Goal: Navigation & Orientation: Find specific page/section

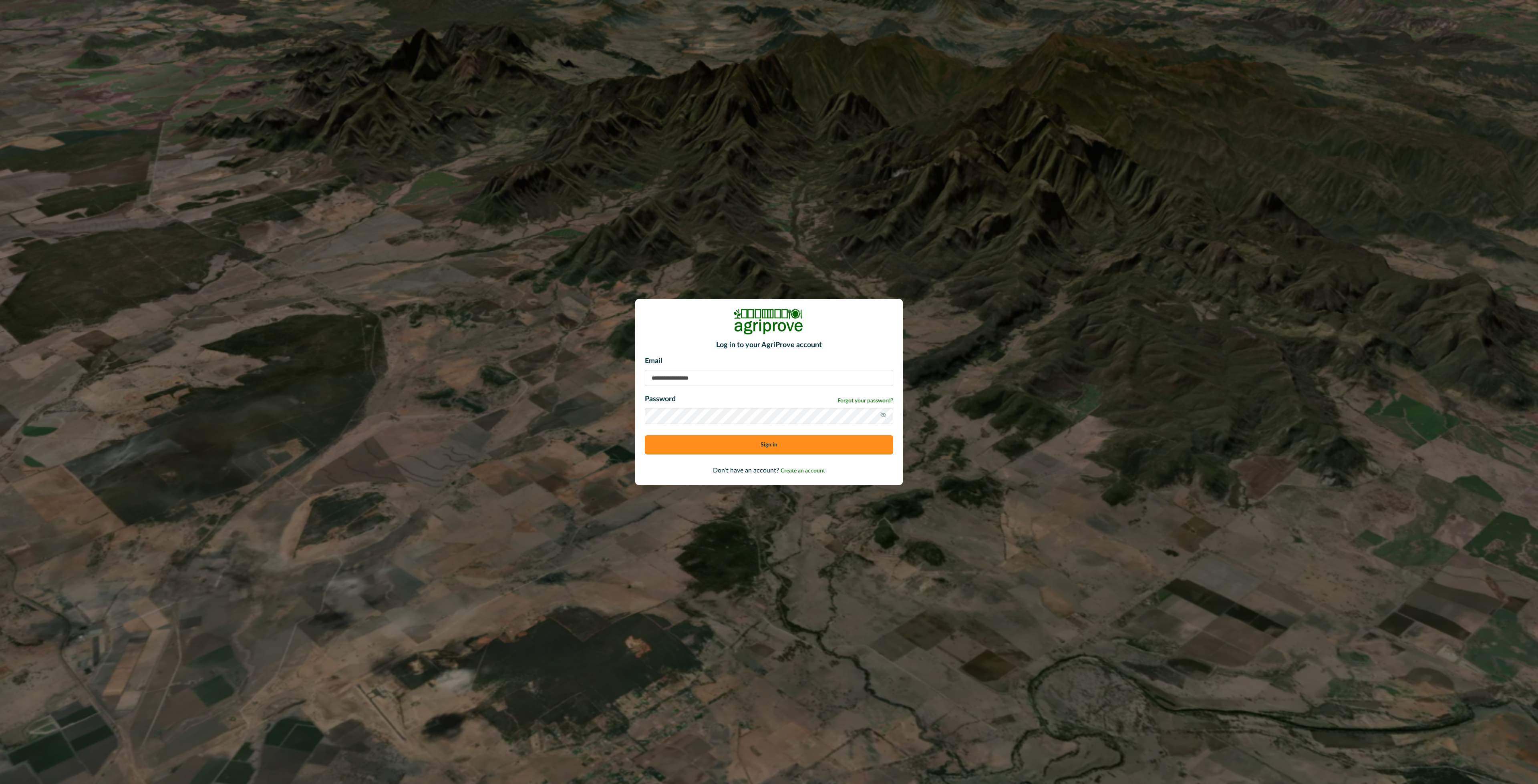
type input "**********"
click at [726, 450] on button "Sign in" at bounding box center [769, 445] width 248 height 19
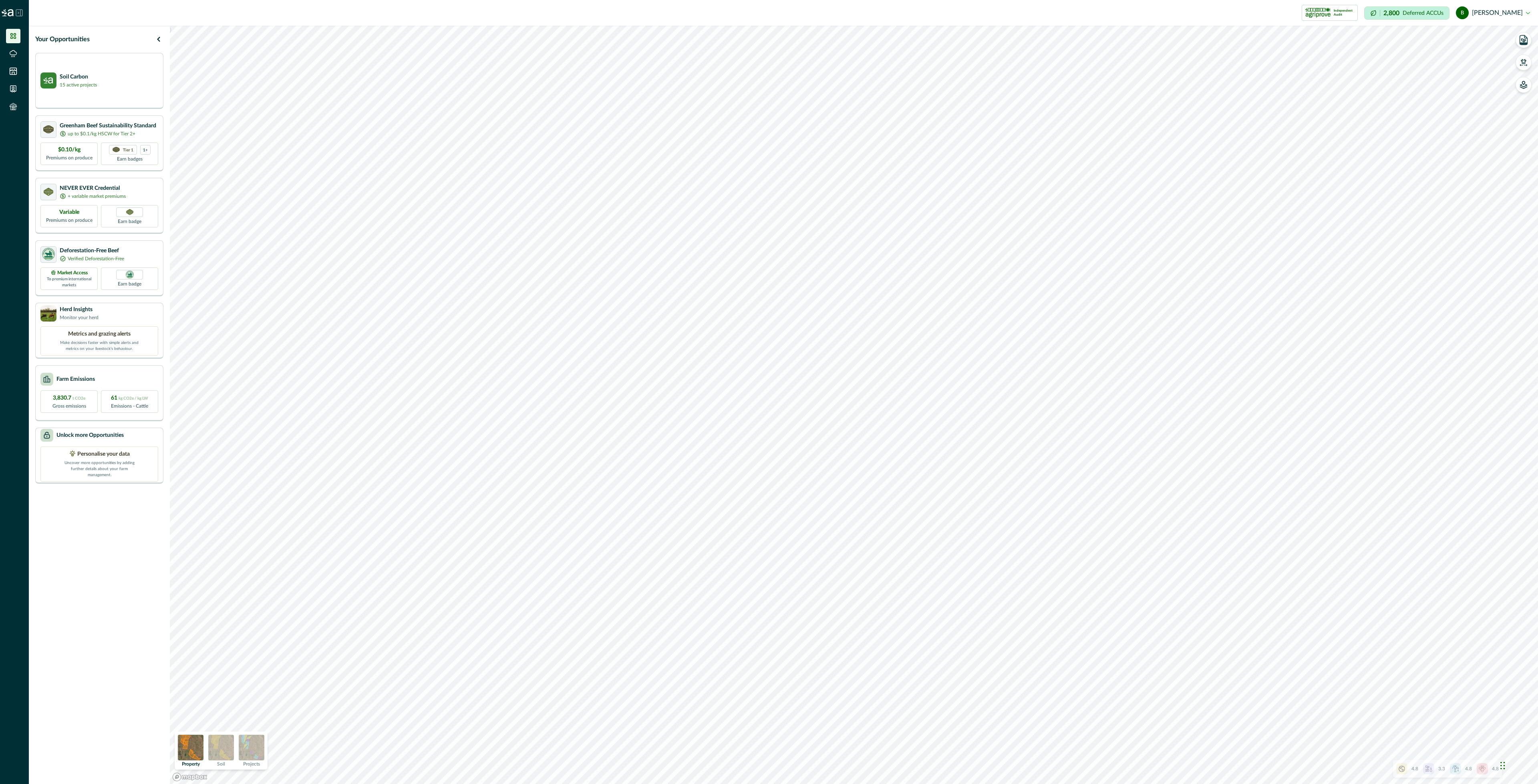
drag, startPoint x: 18, startPoint y: 12, endPoint x: 22, endPoint y: 26, distance: 14.6
click at [18, 12] on icon at bounding box center [18, 13] width 1 height 2
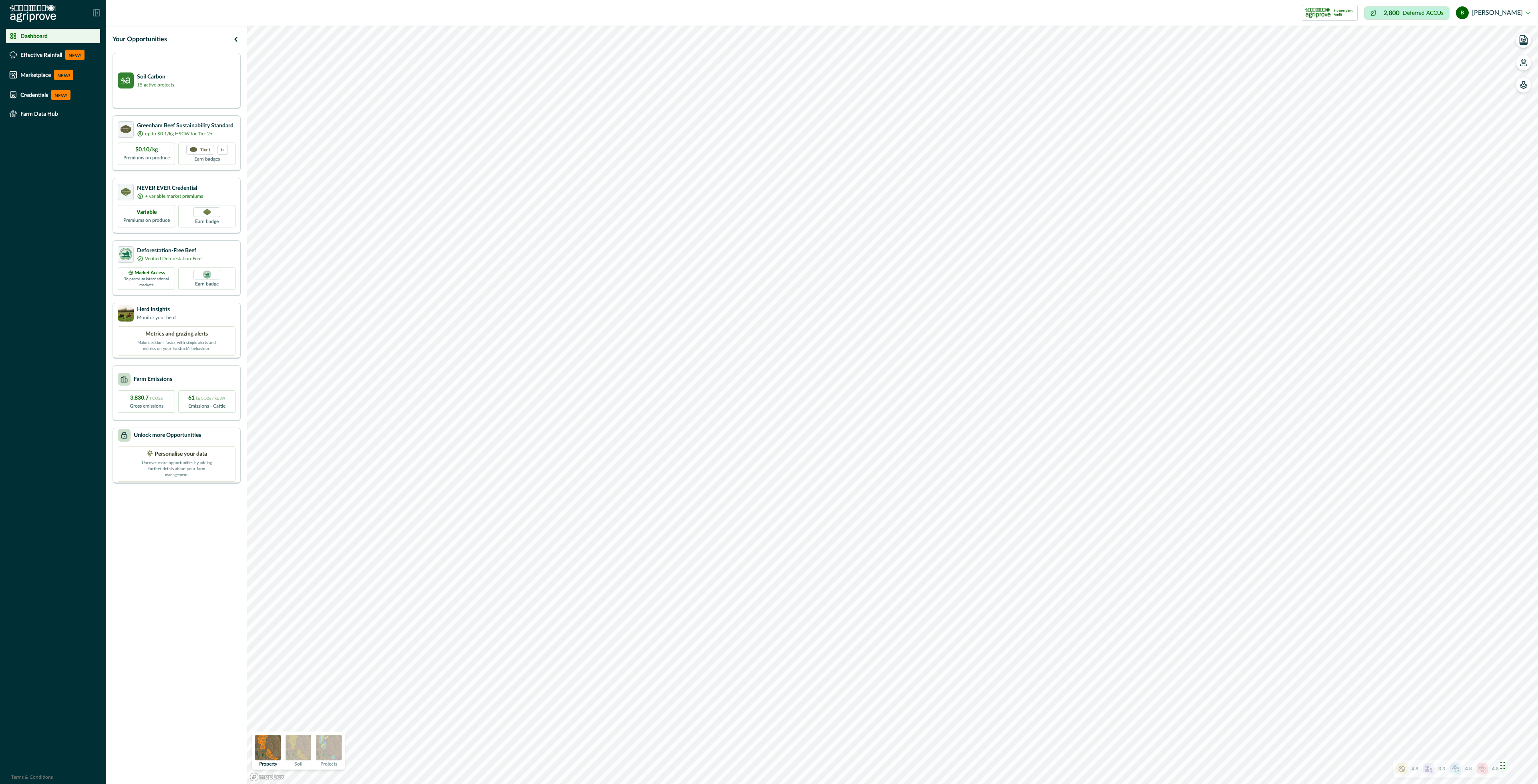
click at [1409, 769] on div "4.8" at bounding box center [1407, 769] width 22 height 12
click at [56, 77] on p "NEW!" at bounding box center [64, 75] width 19 height 10
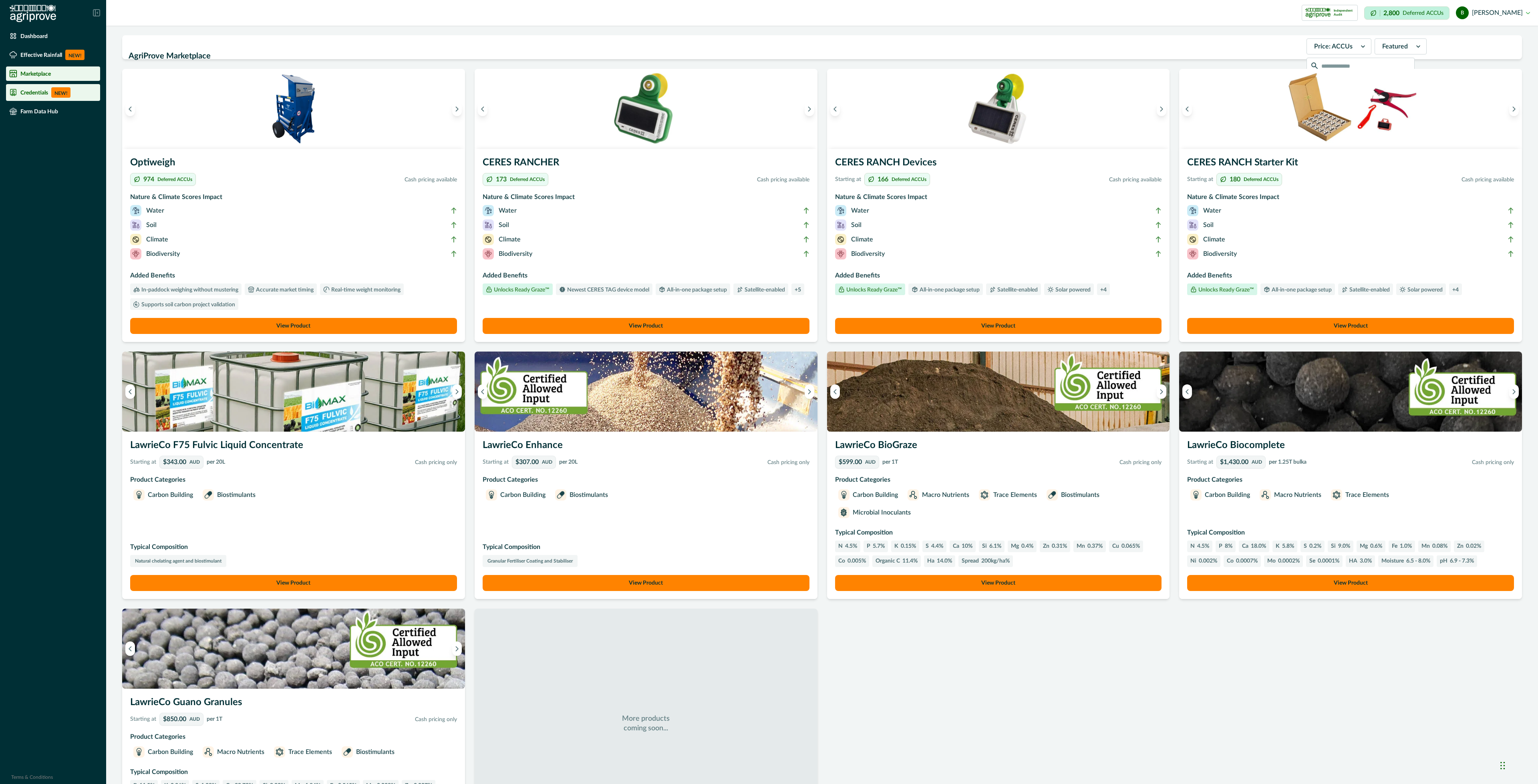
click at [66, 91] on p "NEW!" at bounding box center [61, 93] width 19 height 10
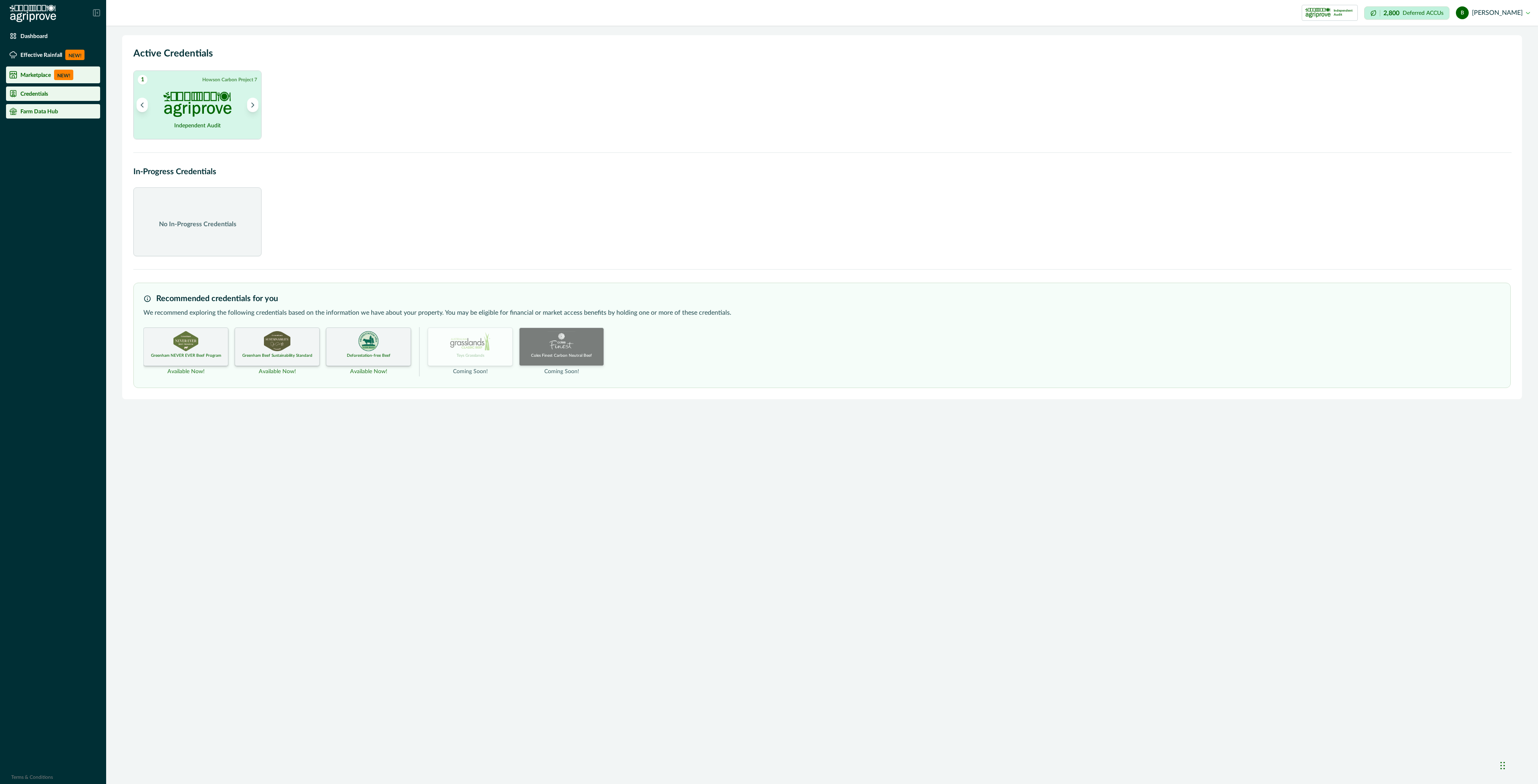
click at [28, 112] on p "Farm Data Hub" at bounding box center [39, 111] width 38 height 6
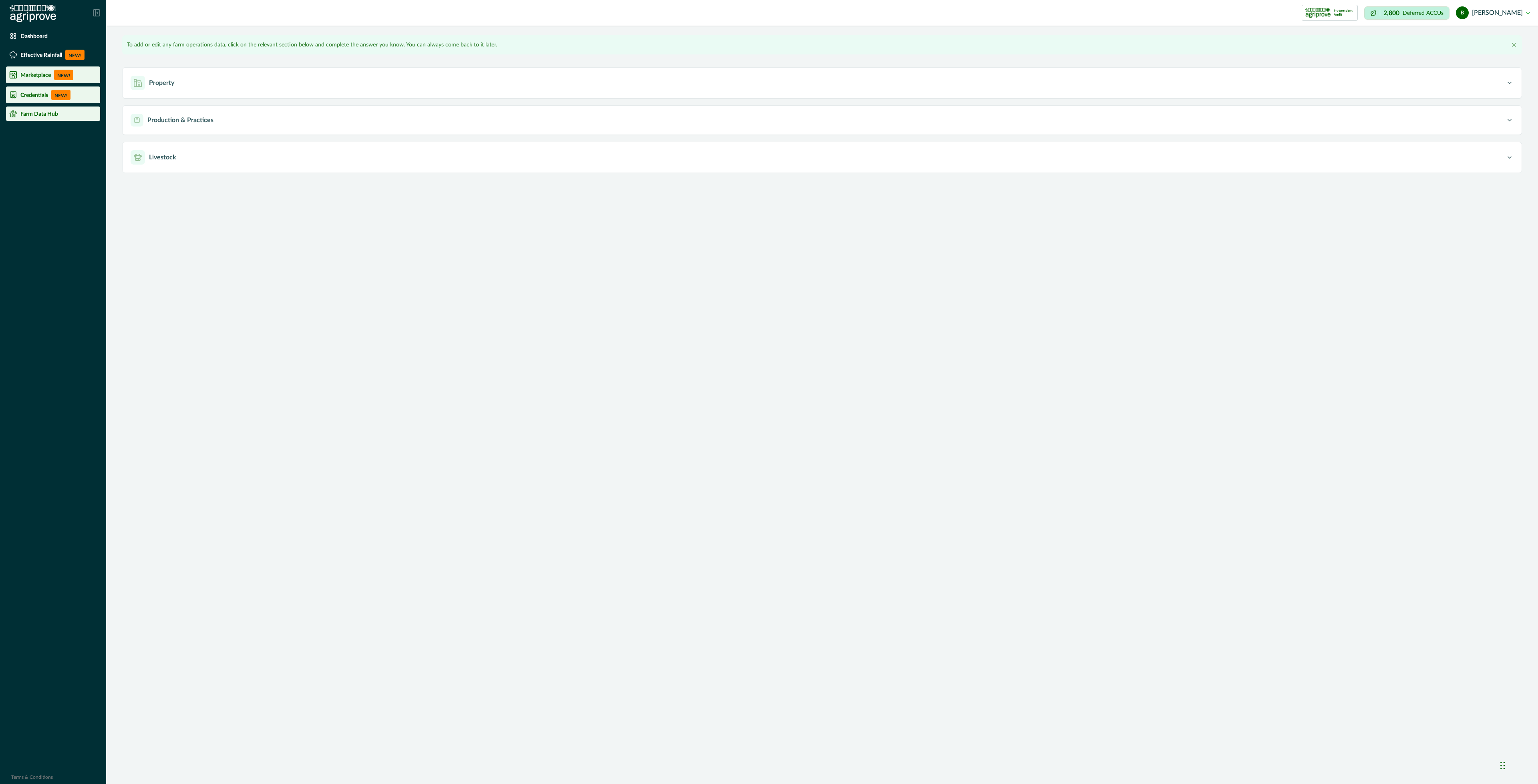
type input "********"
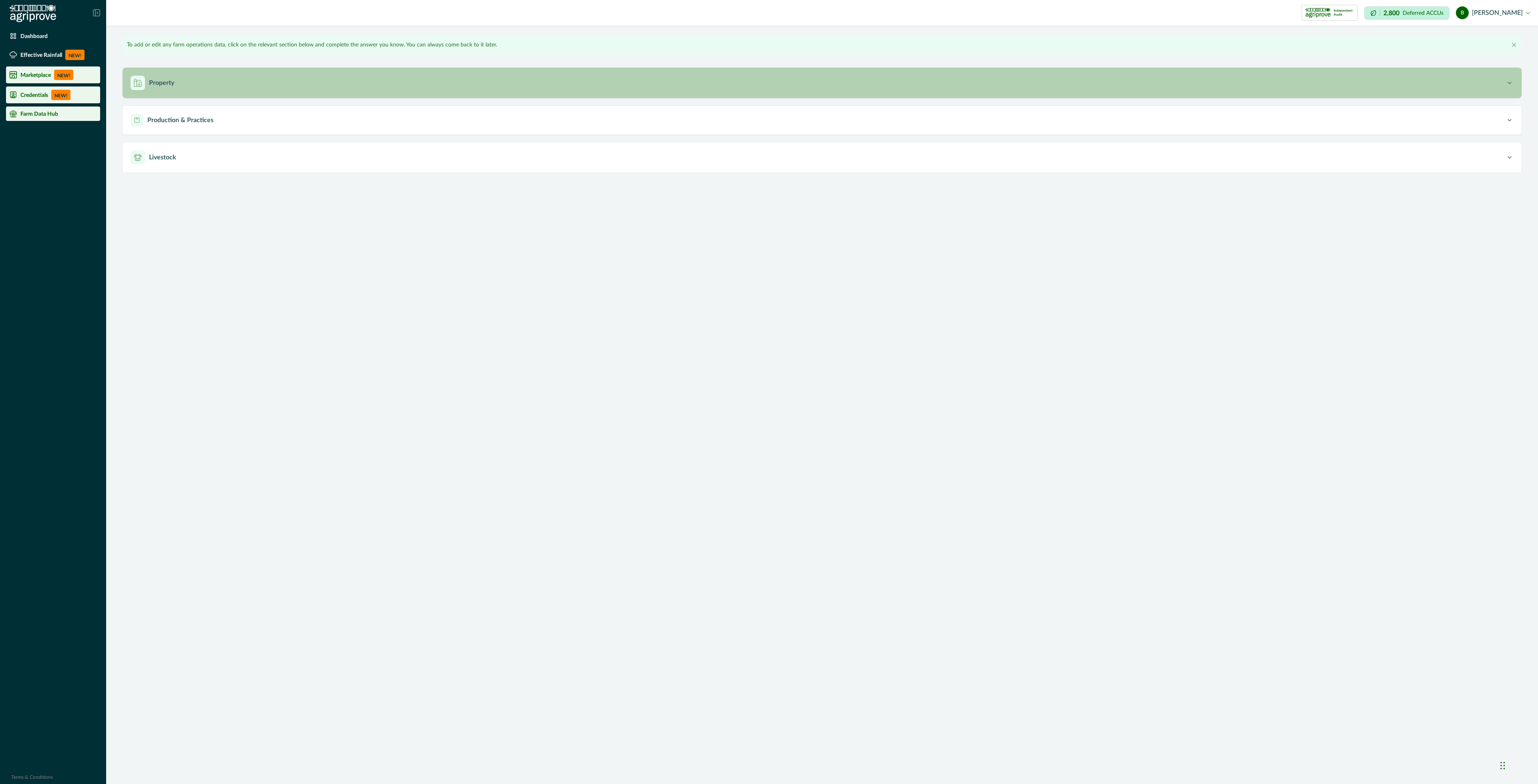
click at [231, 84] on div "Property" at bounding box center [818, 82] width 1375 height 15
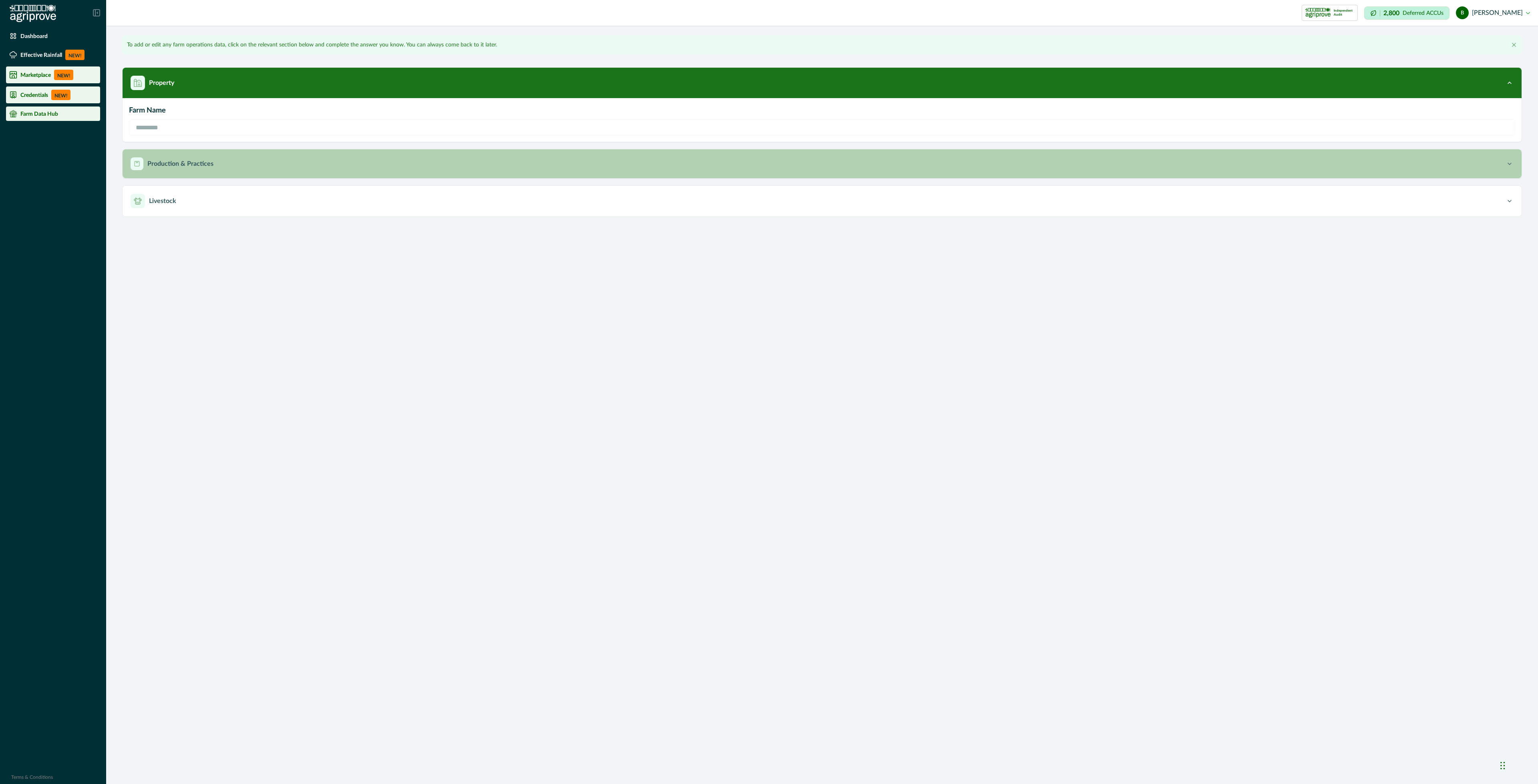
click at [266, 157] on div "Production & Practices" at bounding box center [818, 164] width 1375 height 13
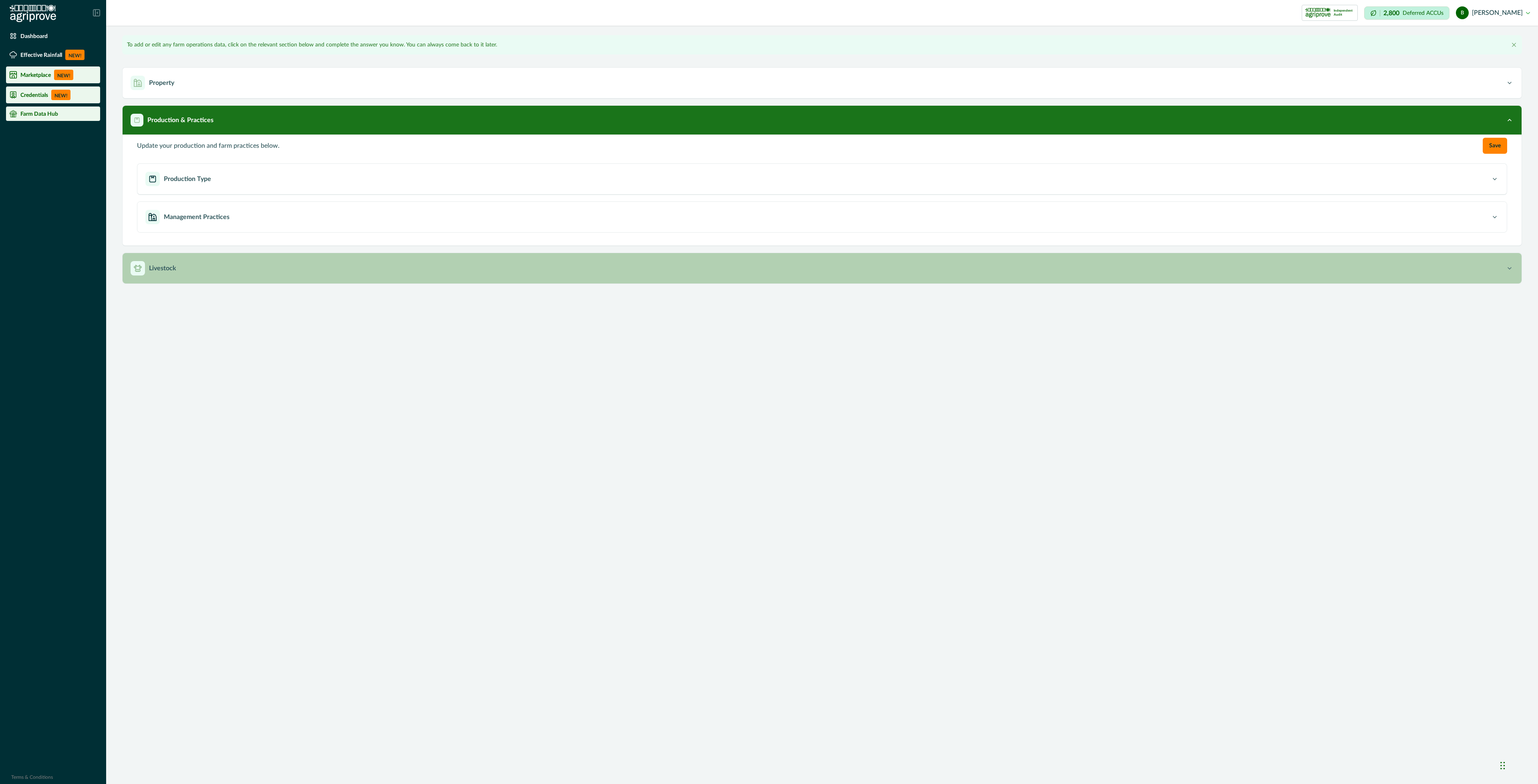
click at [288, 262] on div "Livestock" at bounding box center [818, 268] width 1375 height 15
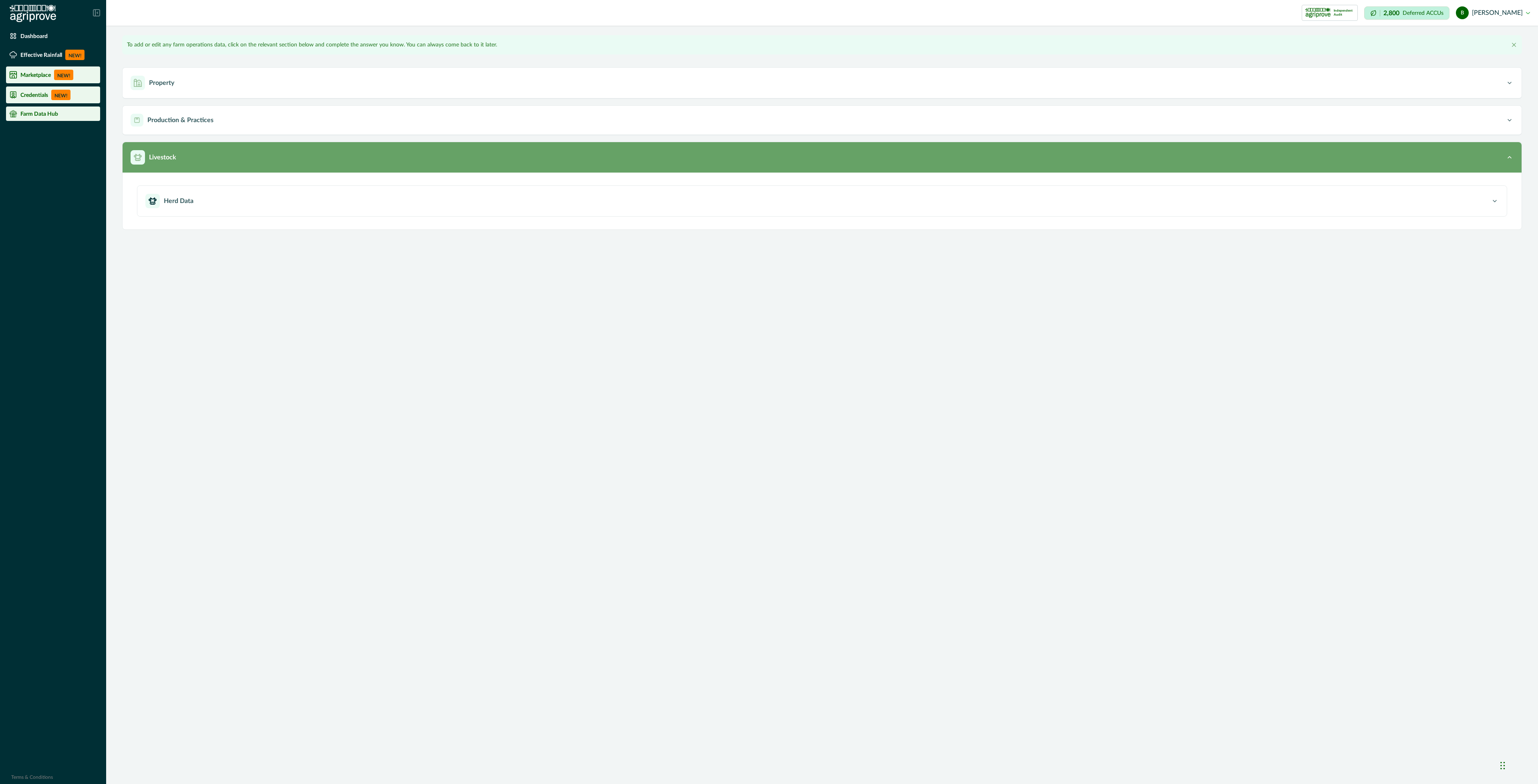
click at [304, 164] on div "Livestock" at bounding box center [818, 157] width 1375 height 15
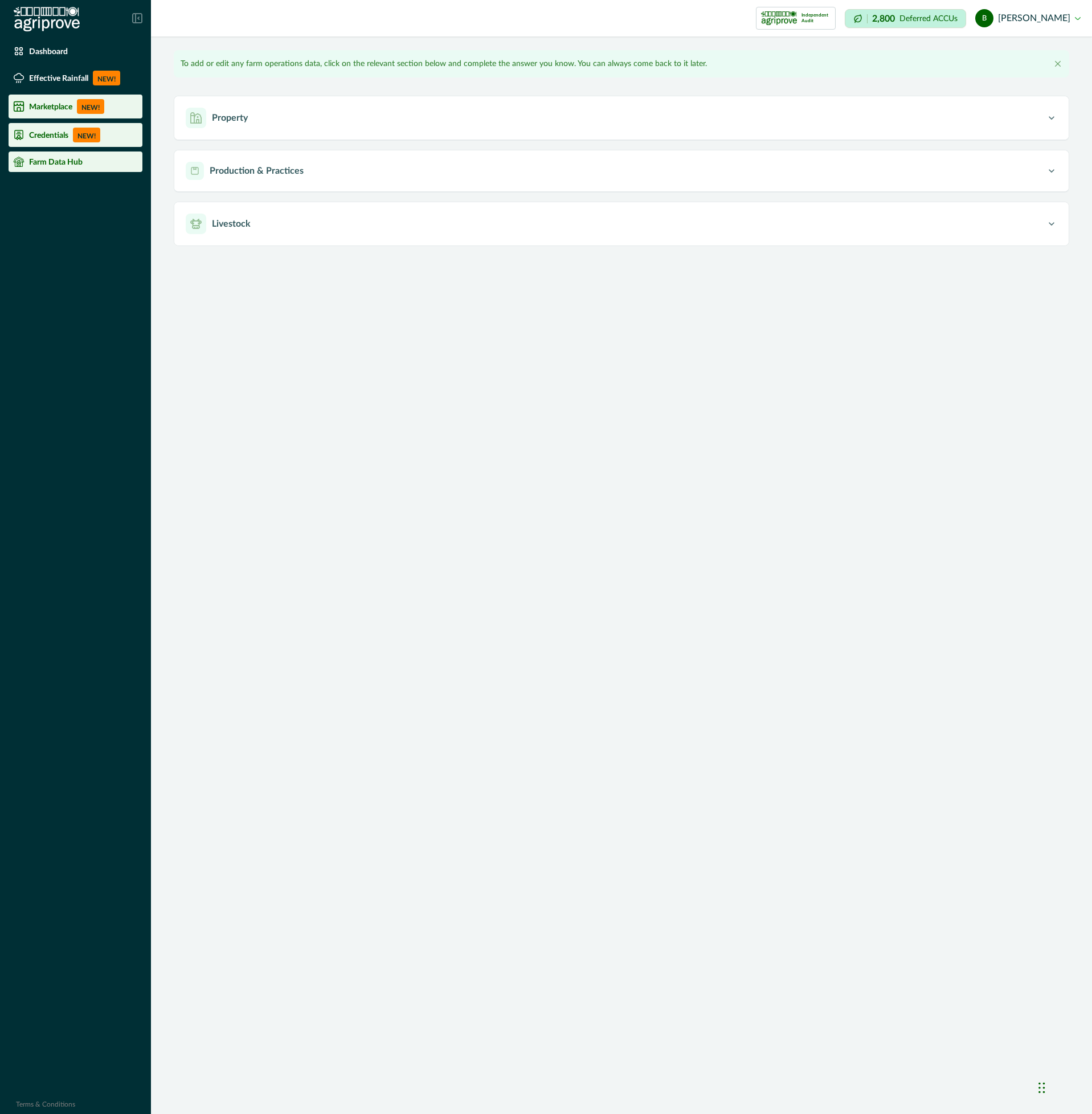
click at [224, 429] on div "Impersonation Mode Independent Audit Howson Carbon Project 7 1 Credential Howso…" at bounding box center [621, 557] width 941 height 1114
click at [70, 55] on div "Dashboard" at bounding box center [75, 51] width 125 height 12
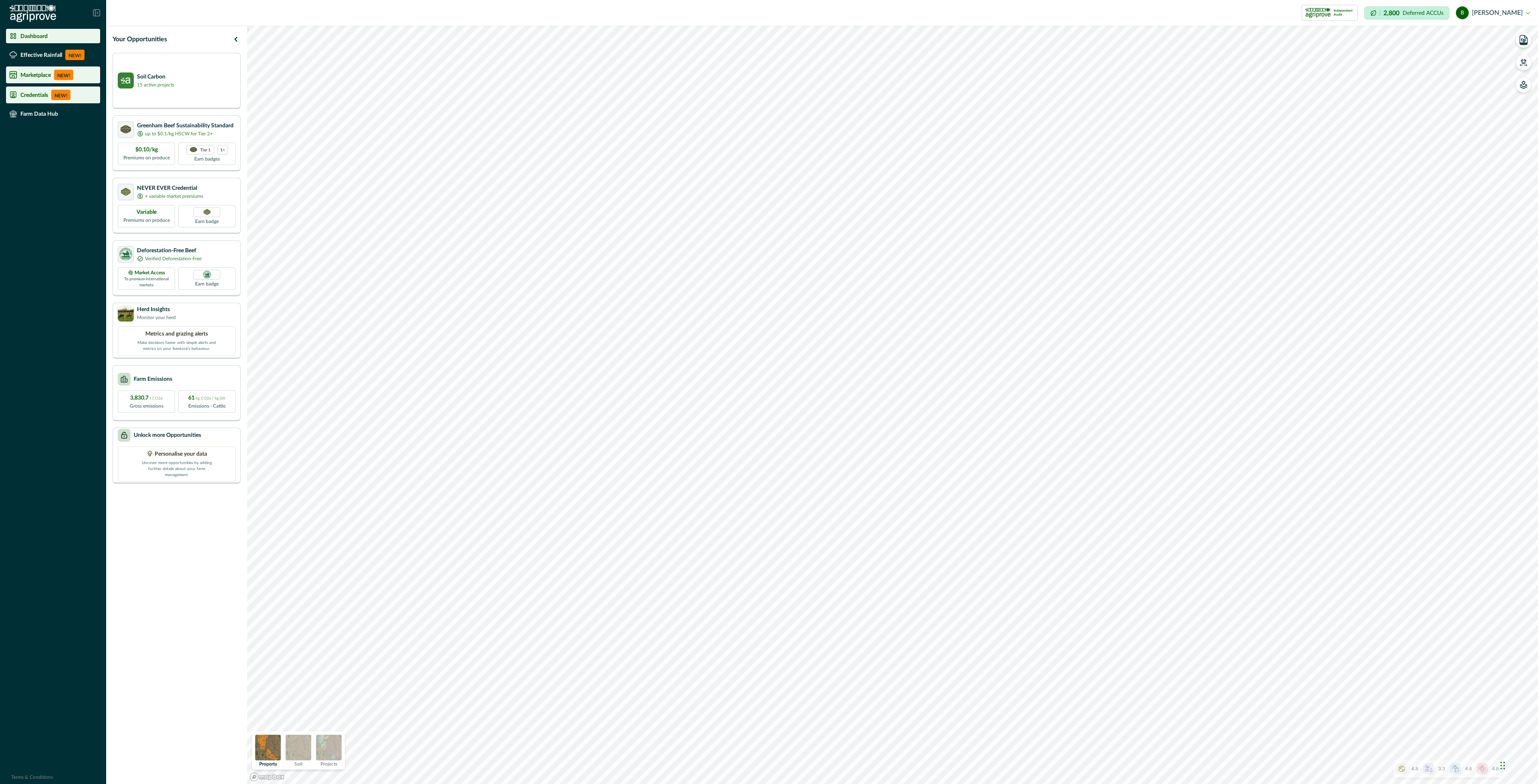
click at [1480, 770] on icon at bounding box center [1482, 770] width 3 height 4
click at [1488, 699] on div "Climate and Risk Performance" at bounding box center [1441, 700] width 109 height 10
click at [1491, 699] on icon "button" at bounding box center [1492, 700] width 6 height 6
